Goal: Transaction & Acquisition: Purchase product/service

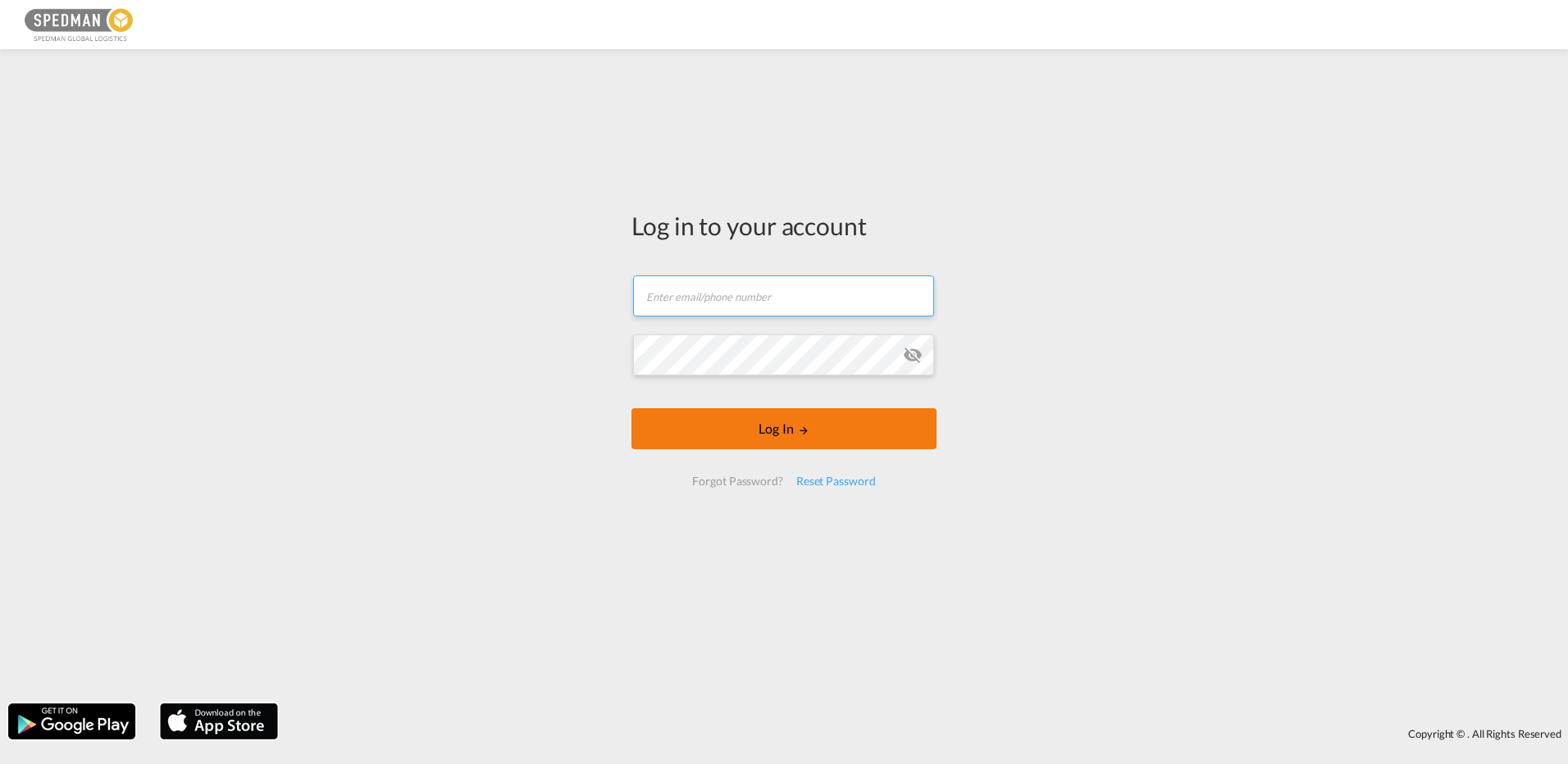
type input "[EMAIL_ADDRESS][DOMAIN_NAME]"
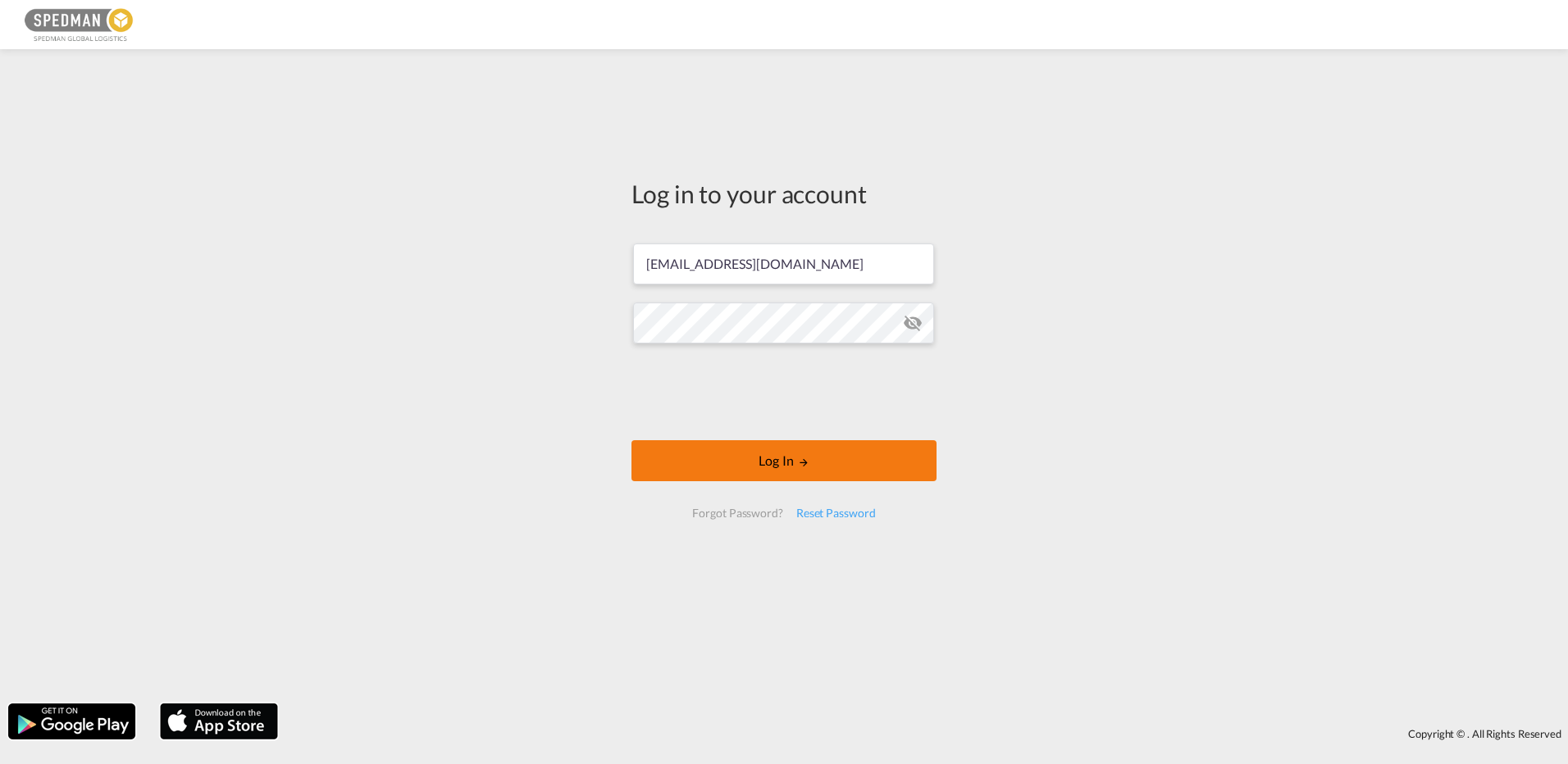
click at [862, 442] on button "Log In" at bounding box center [784, 460] width 305 height 41
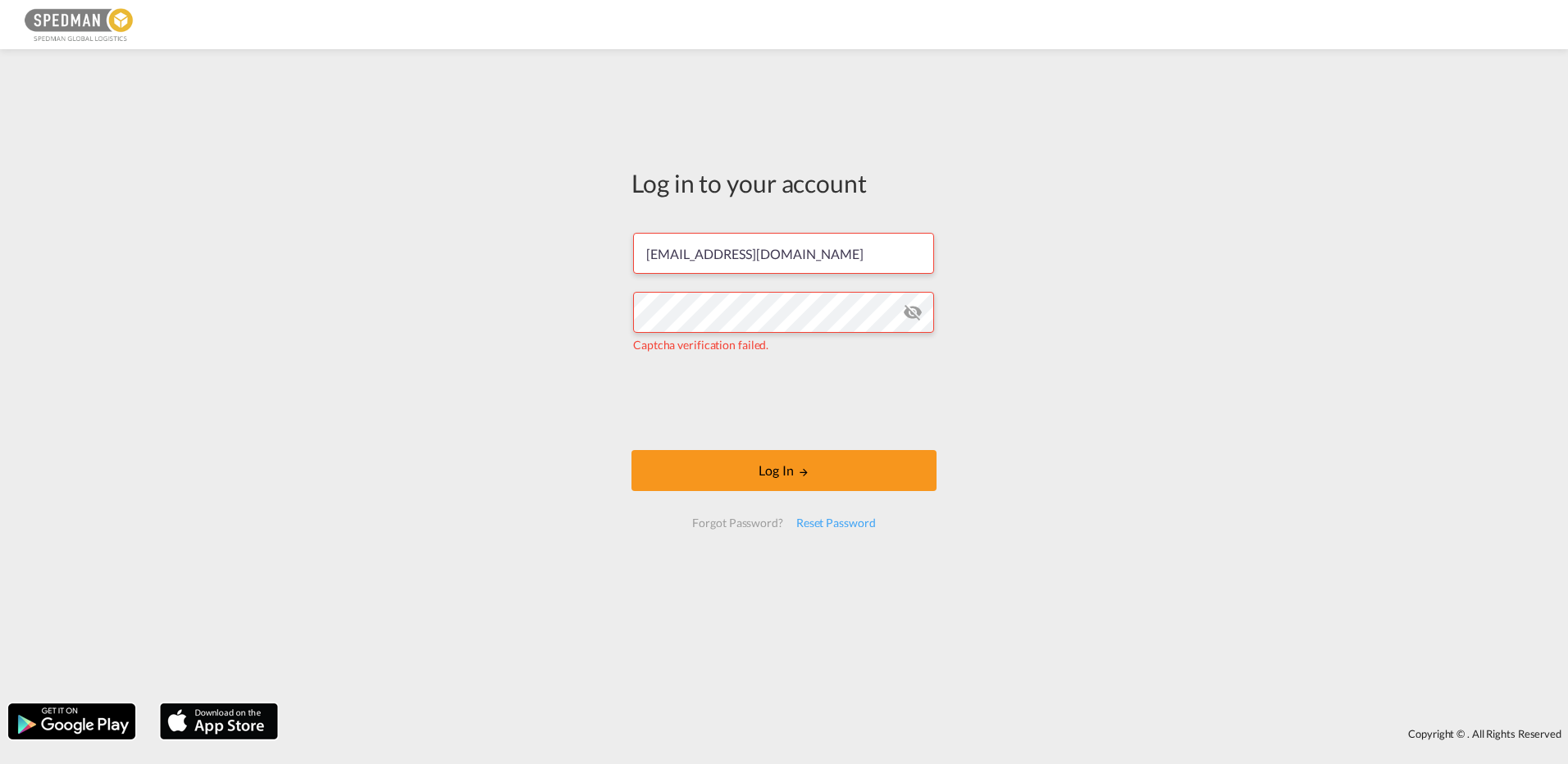
click at [729, 499] on form "[EMAIL_ADDRESS][DOMAIN_NAME] Captcha verification failed. Log In Forgot Passwor…" at bounding box center [784, 380] width 305 height 327
click at [762, 467] on button "Log In" at bounding box center [784, 471] width 305 height 41
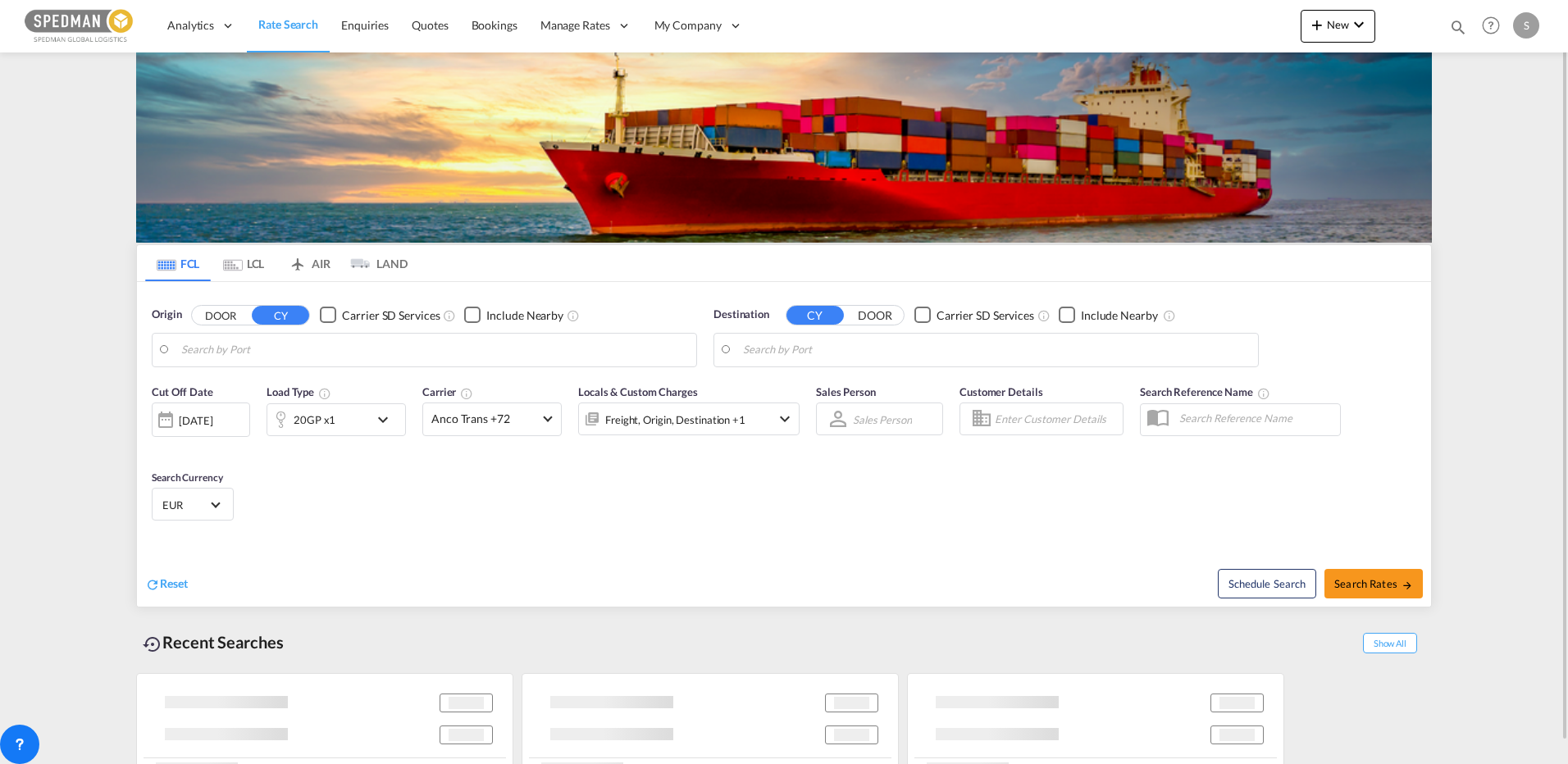
type input "[GEOGRAPHIC_DATA], DKFRC"
type input "[GEOGRAPHIC_DATA], ECGYE"
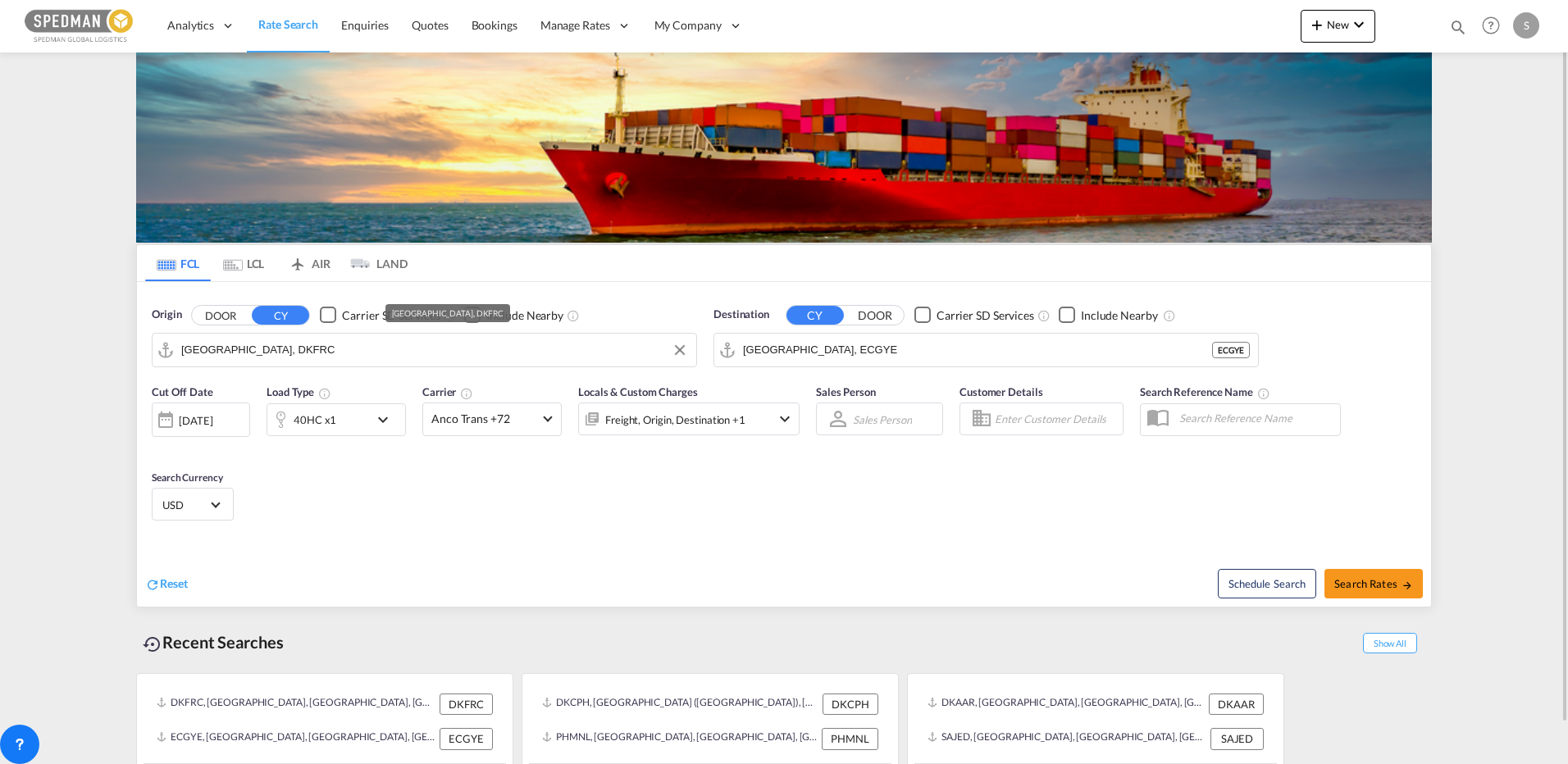
click at [322, 358] on input "[GEOGRAPHIC_DATA], DKFRC" at bounding box center [435, 350] width 507 height 25
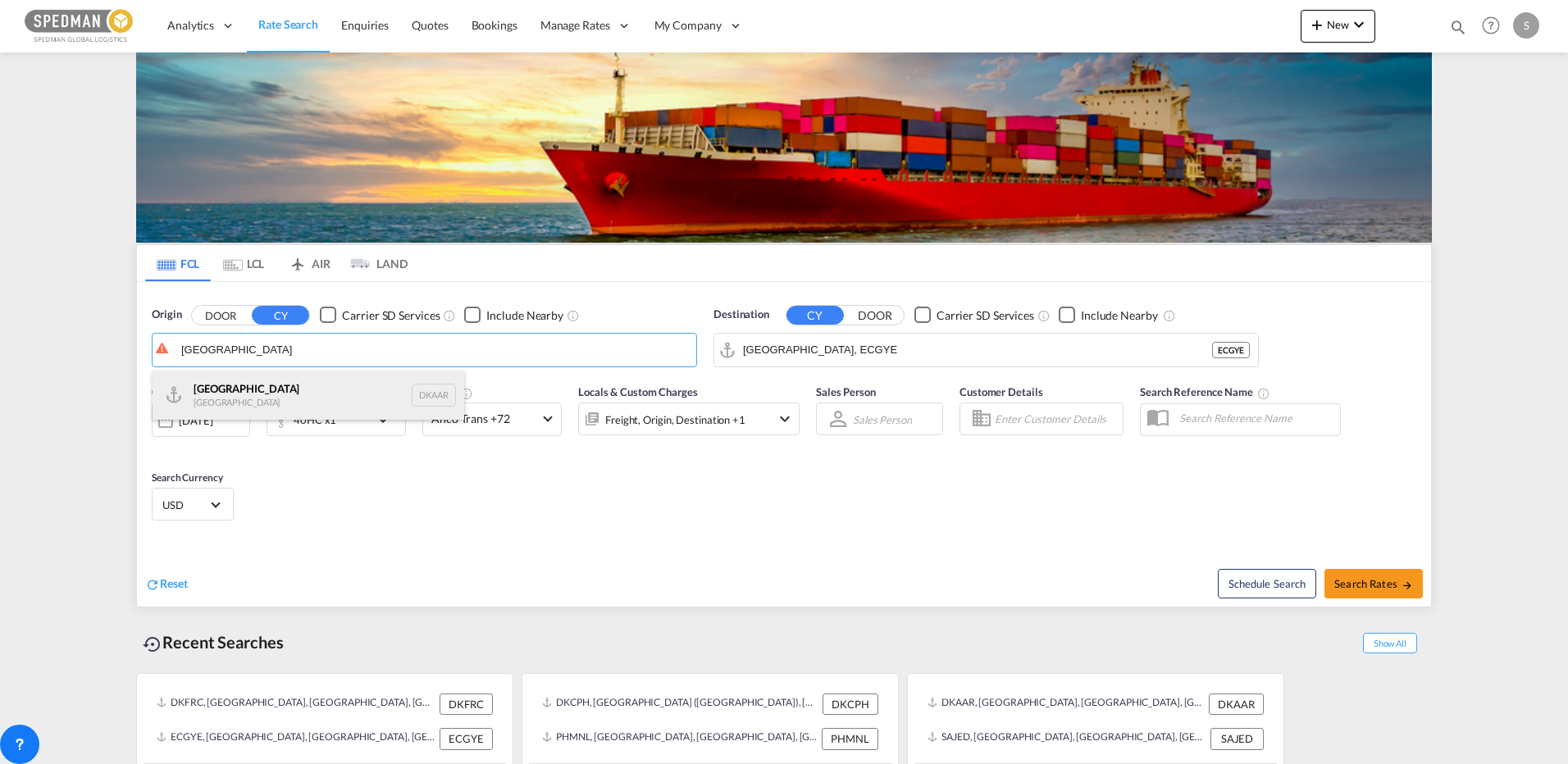
click at [224, 407] on div "Aarhus [GEOGRAPHIC_DATA] DKAAR" at bounding box center [308, 394] width 312 height 49
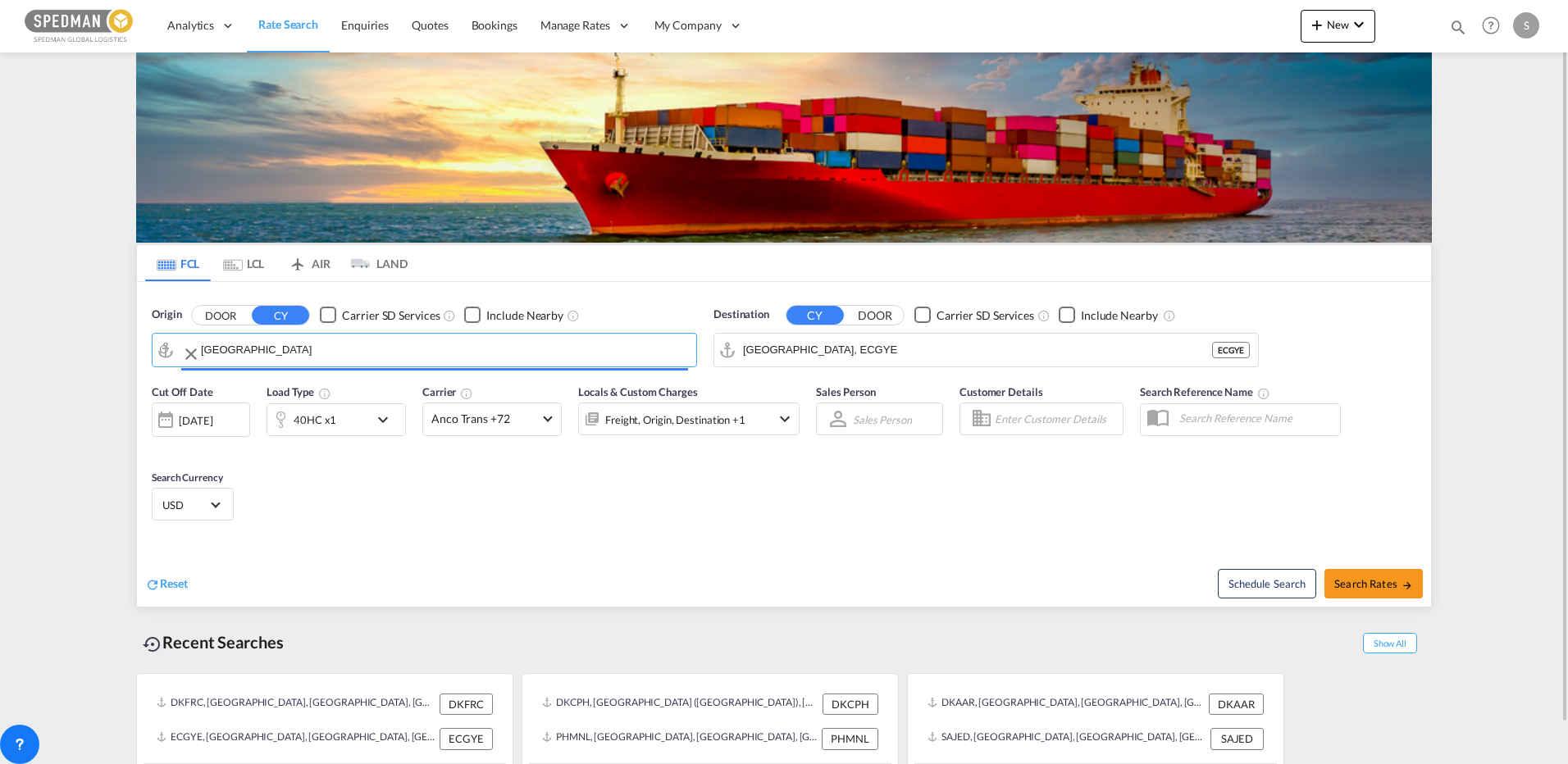
type input "[GEOGRAPHIC_DATA], [GEOGRAPHIC_DATA]"
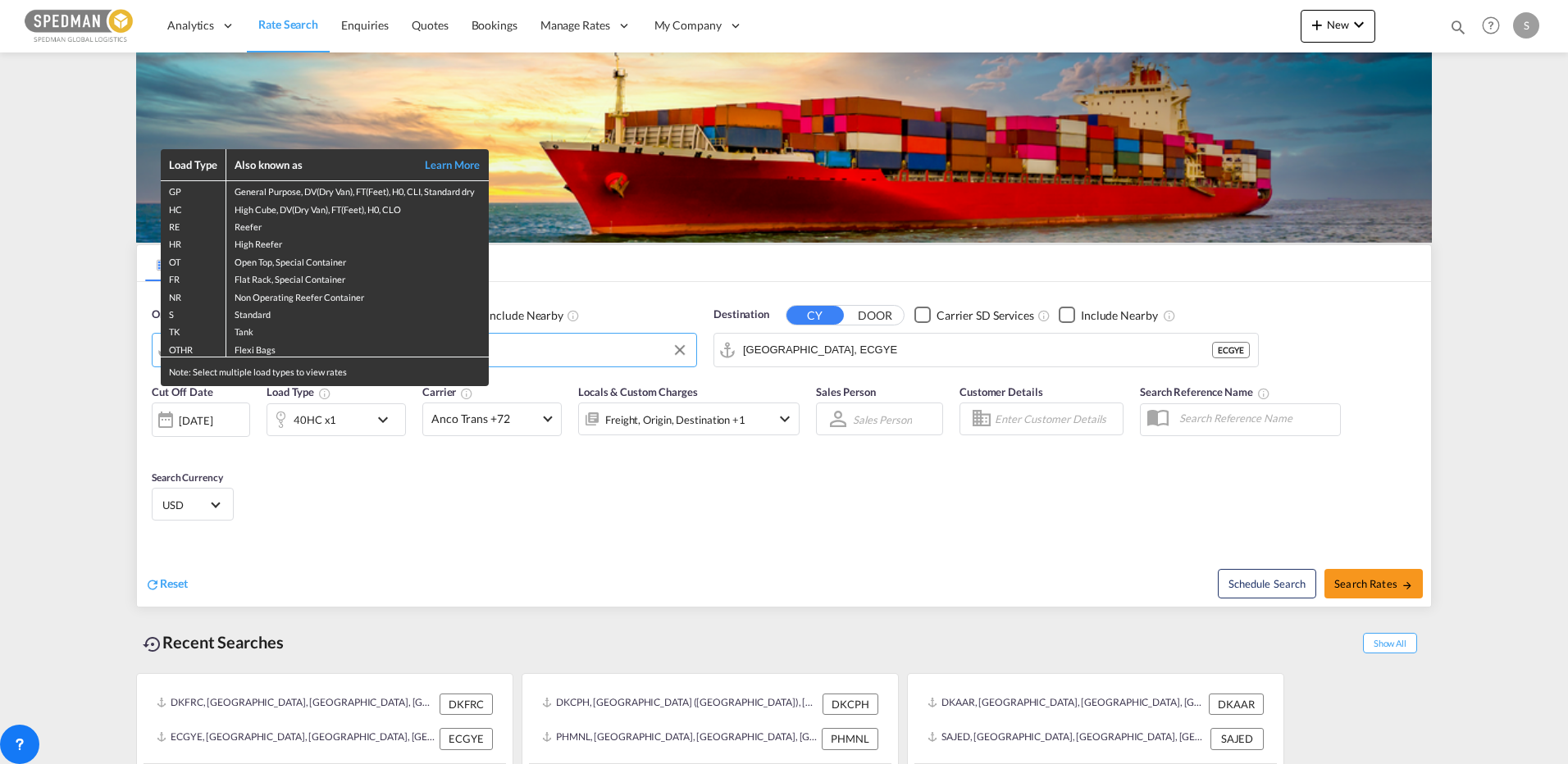
click at [964, 347] on div "Load Type Also known as Learn More GP General Purpose, DV(Dry Van), FT(Feet), H…" at bounding box center [784, 382] width 1568 height 764
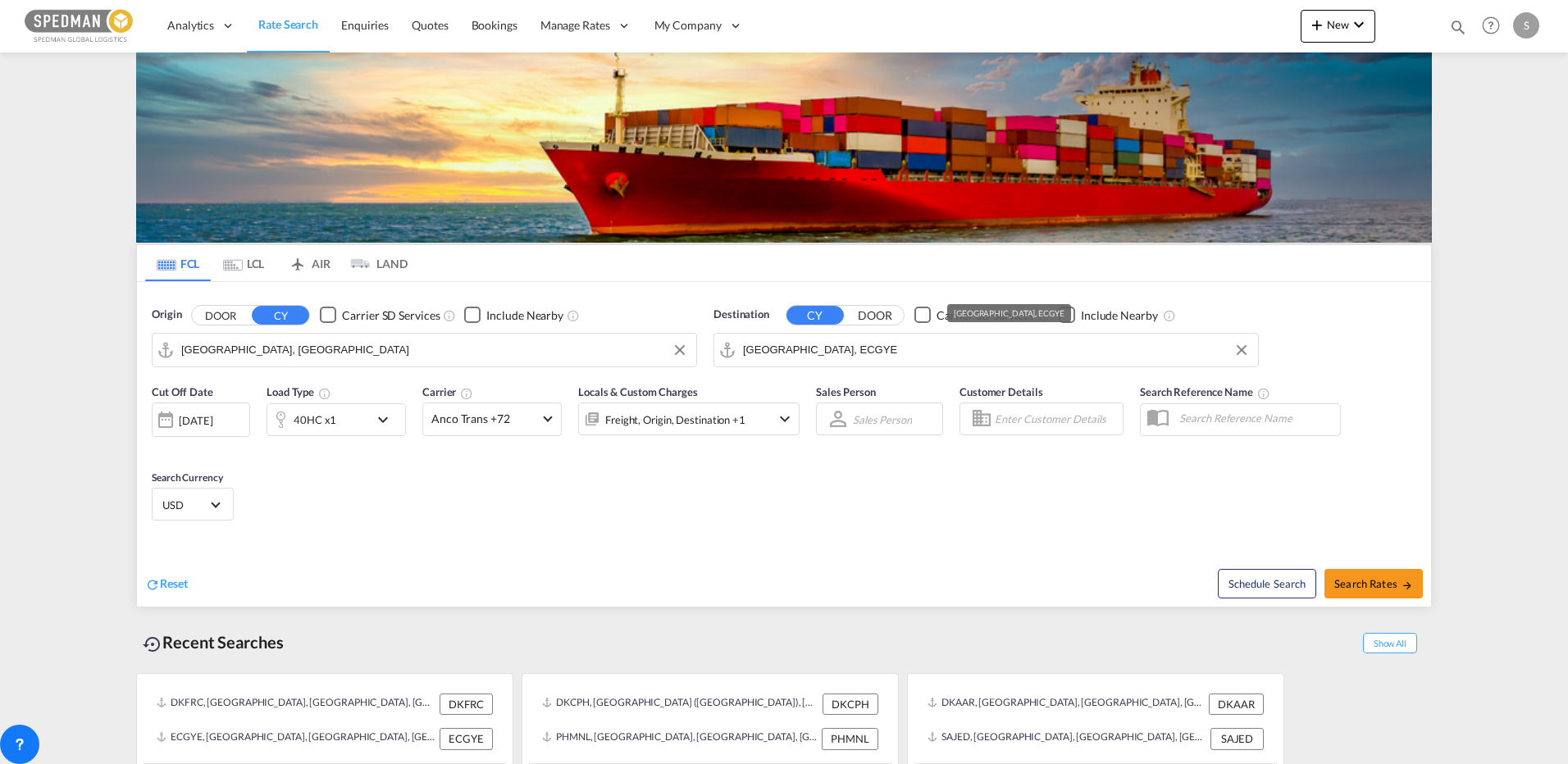
click at [964, 347] on input "[GEOGRAPHIC_DATA], ECGYE" at bounding box center [996, 350] width 507 height 25
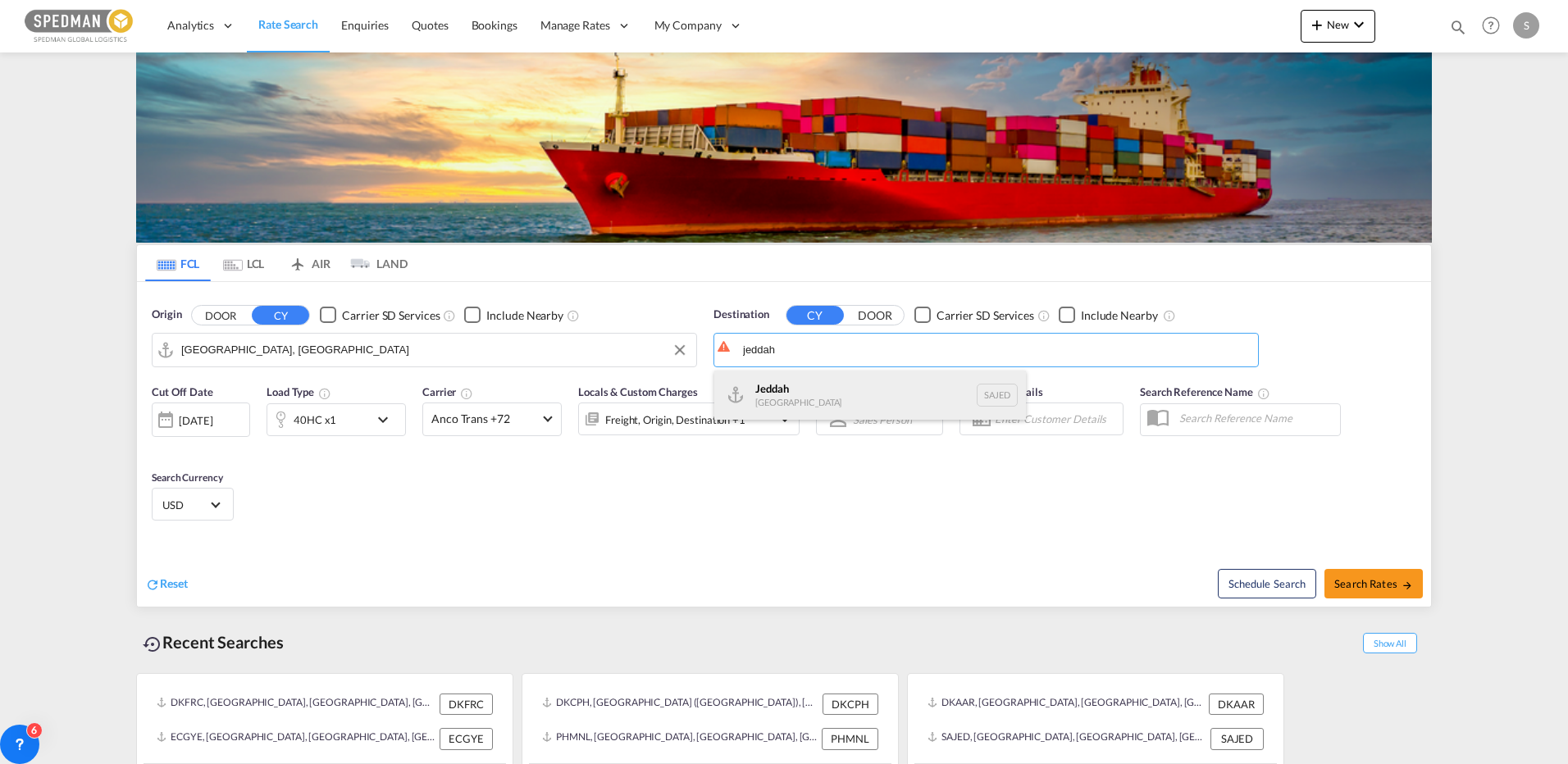
click at [825, 395] on div "Jeddah [GEOGRAPHIC_DATA] SAJED" at bounding box center [870, 394] width 312 height 49
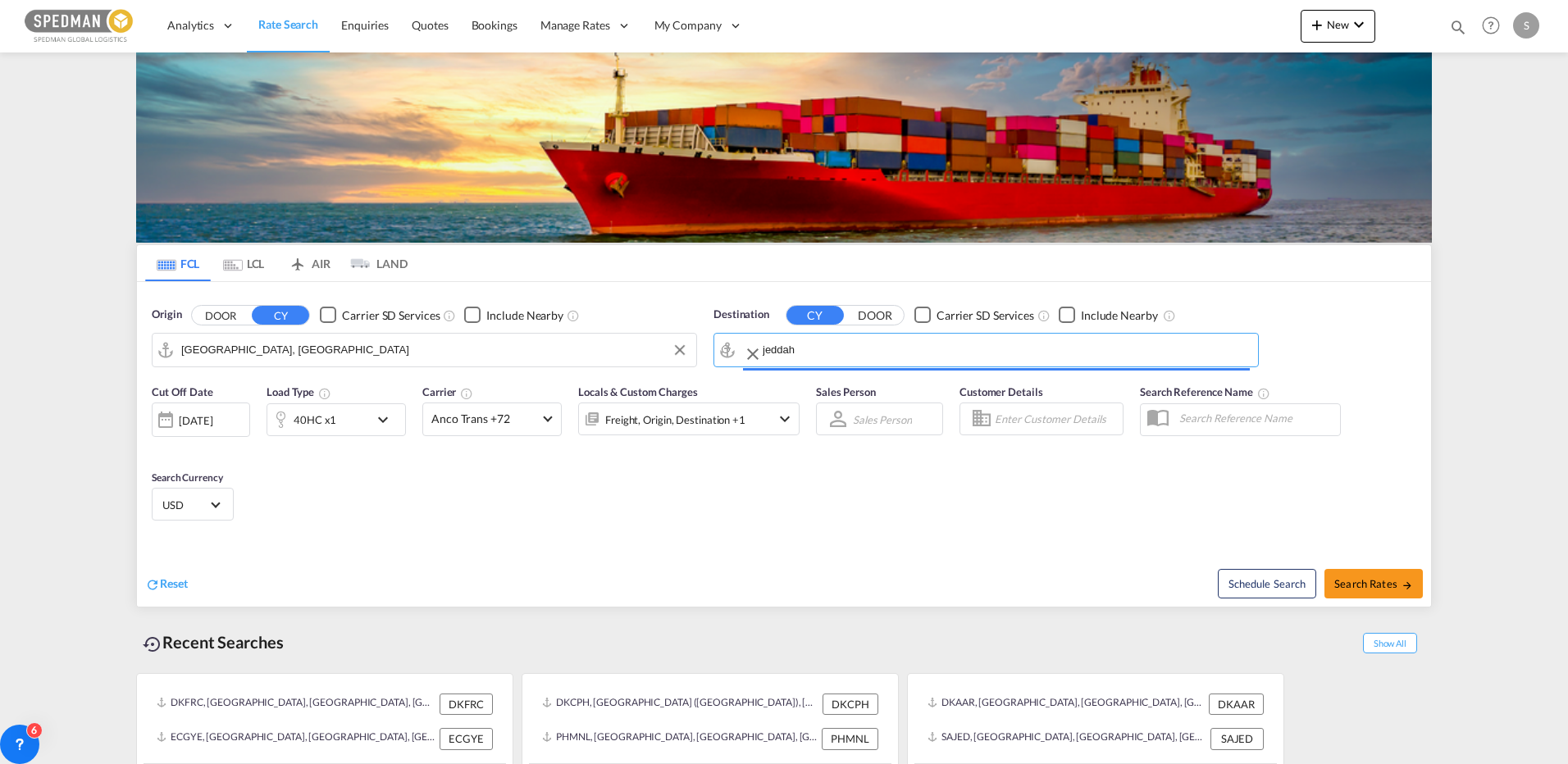
type input "Jeddah, SAJED"
click at [353, 429] on div "40HC x1" at bounding box center [318, 419] width 102 height 33
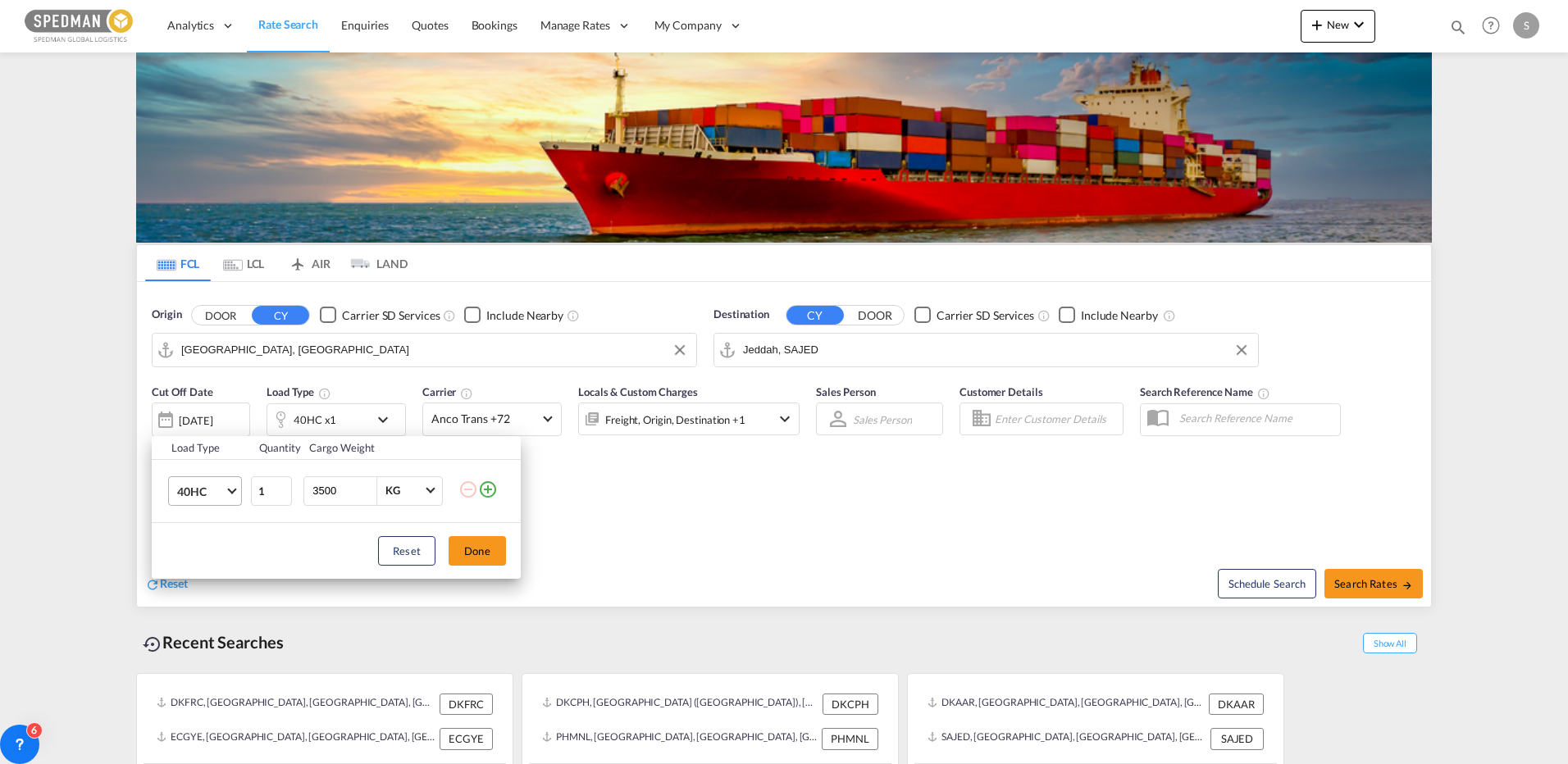
click at [224, 483] on md-select-value "40HC" at bounding box center [208, 491] width 66 height 28
click at [221, 423] on md-option "20GP" at bounding box center [220, 412] width 111 height 39
click at [489, 551] on button "Done" at bounding box center [477, 550] width 57 height 29
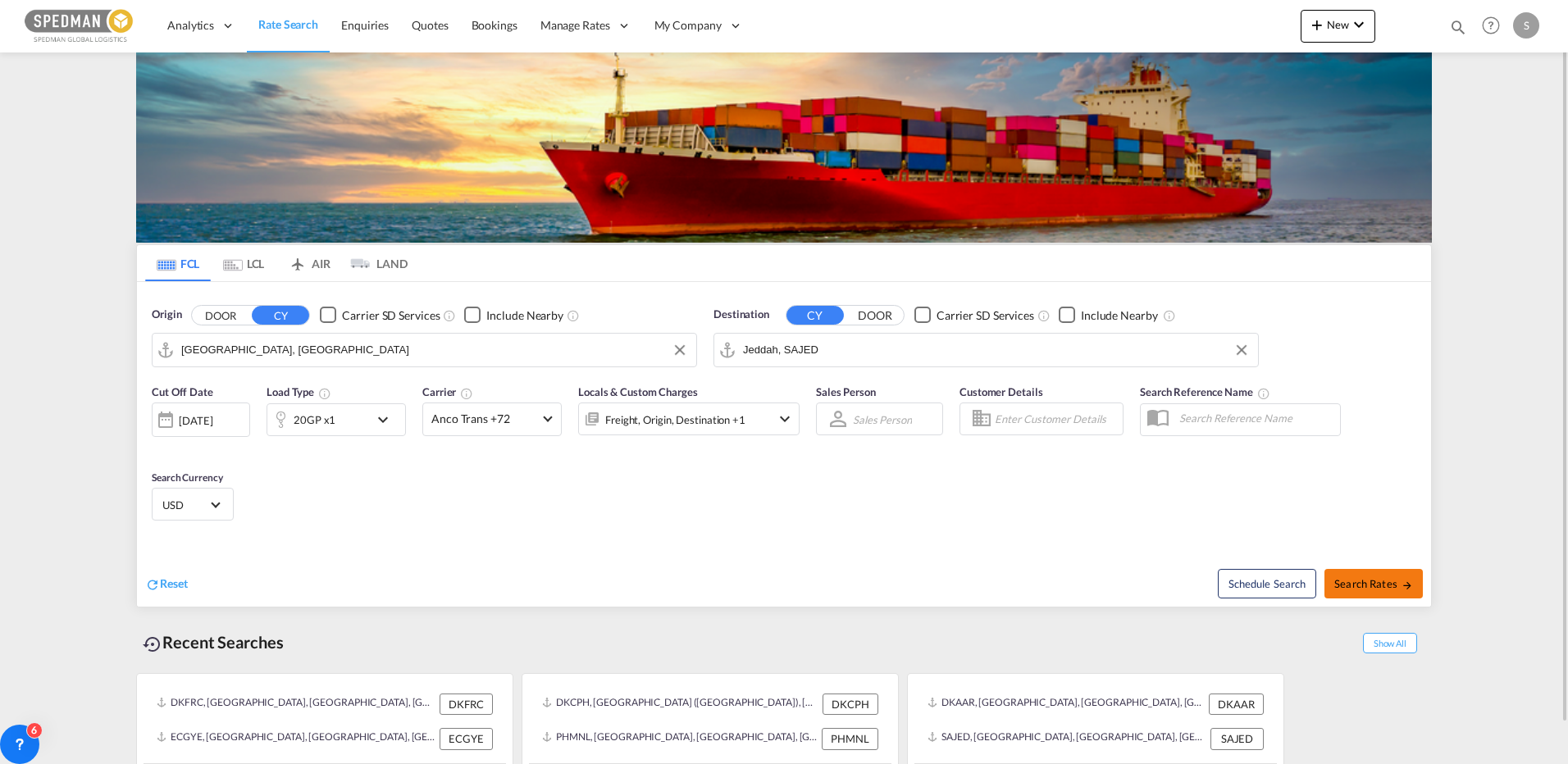
click at [1373, 593] on button "Search Rates" at bounding box center [1373, 583] width 98 height 29
type input "DKAAR to SAJED / [DATE]"
